Goal: Task Accomplishment & Management: Use online tool/utility

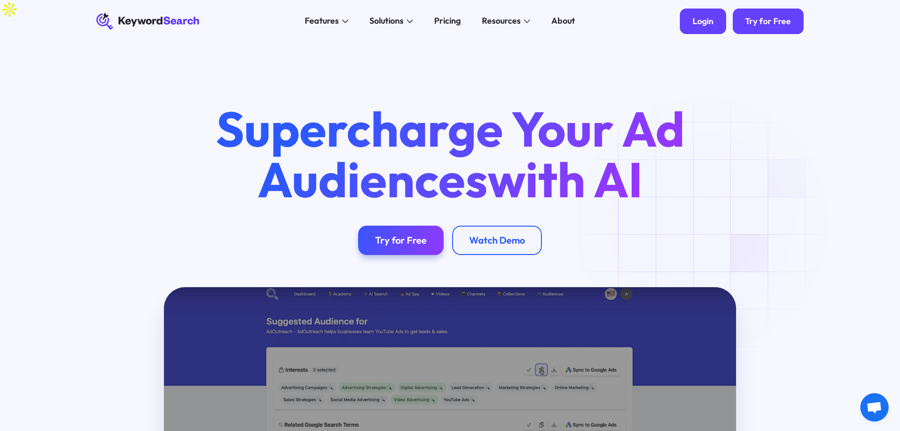
click at [696, 21] on div "Login" at bounding box center [703, 21] width 21 height 10
